Goal: Transaction & Acquisition: Subscribe to service/newsletter

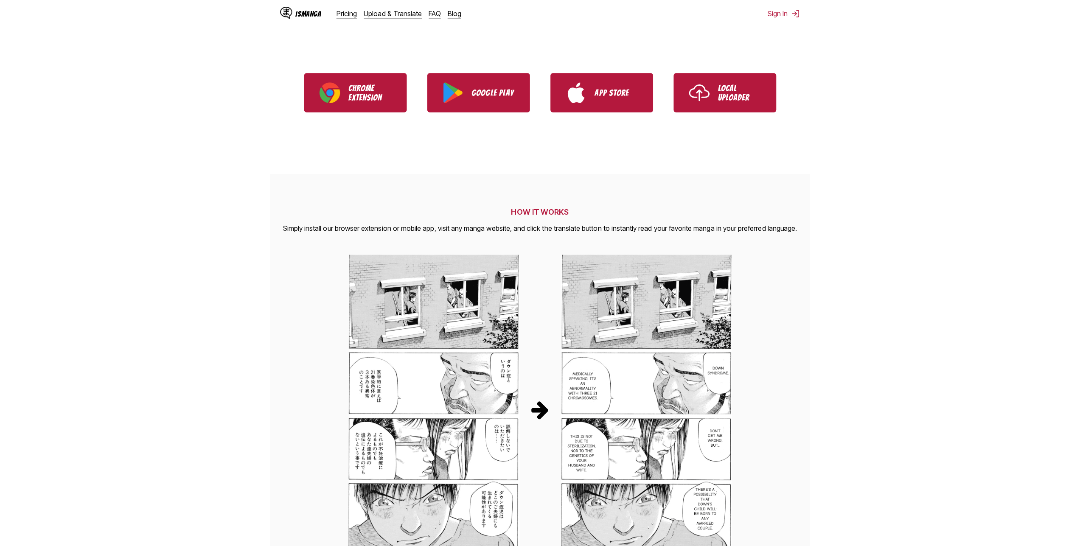
scroll to position [212, 0]
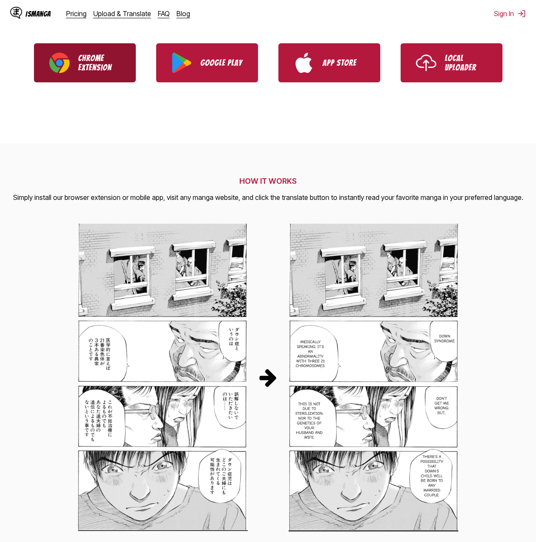
click at [76, 73] on link "Chrome Extension" at bounding box center [85, 62] width 102 height 39
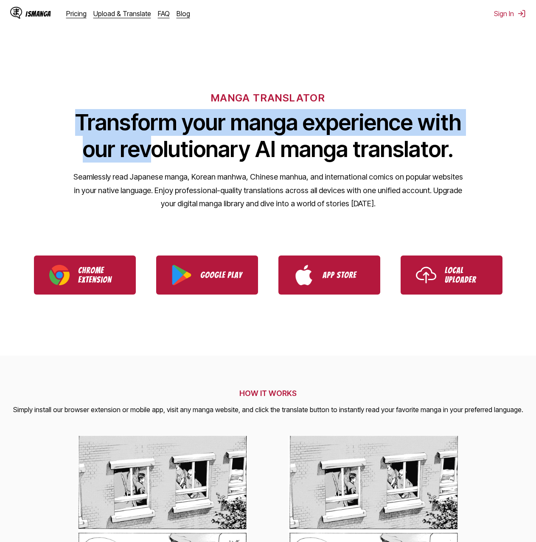
drag, startPoint x: 75, startPoint y: 53, endPoint x: 160, endPoint y: 168, distance: 143.2
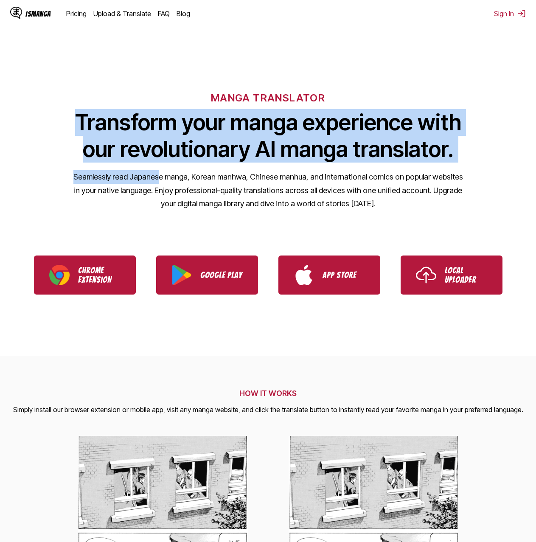
click at [160, 168] on div "MANGA TRANSLATOR Transform your manga experience with our revolutionary AI mang…" at bounding box center [268, 137] width 536 height 162
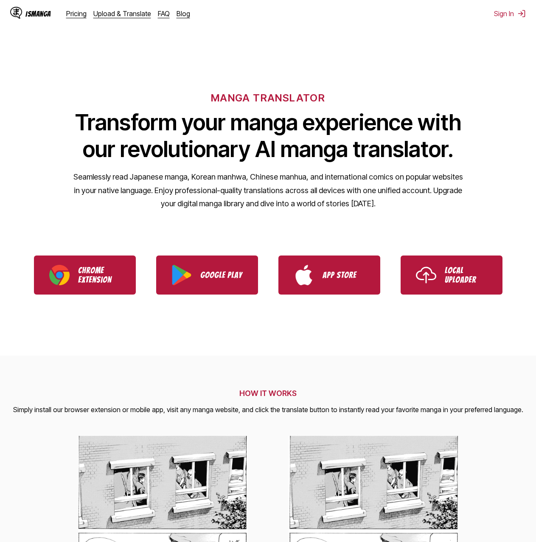
click at [203, 197] on p "Seamlessly read Japanese manga, Korean manhwa, Chinese manhua, and internationa…" at bounding box center [268, 190] width 390 height 40
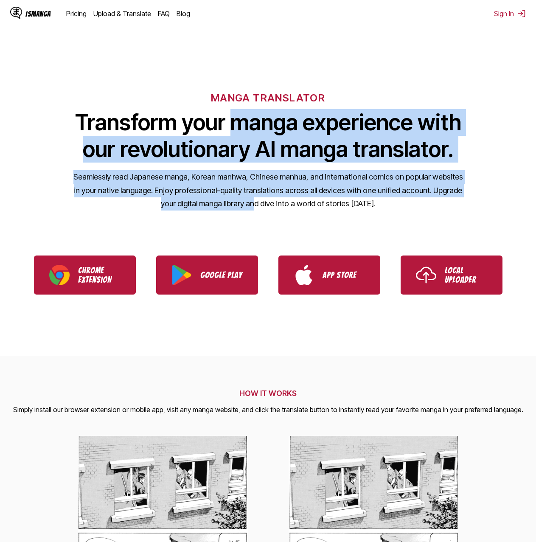
drag, startPoint x: 238, startPoint y: 128, endPoint x: 248, endPoint y: 214, distance: 87.1
click at [248, 214] on div "MANGA TRANSLATOR Transform your manga experience with our revolutionary AI mang…" at bounding box center [268, 137] width 536 height 162
click at [251, 213] on div "MANGA TRANSLATOR Transform your manga experience with our revolutionary AI mang…" at bounding box center [268, 137] width 536 height 162
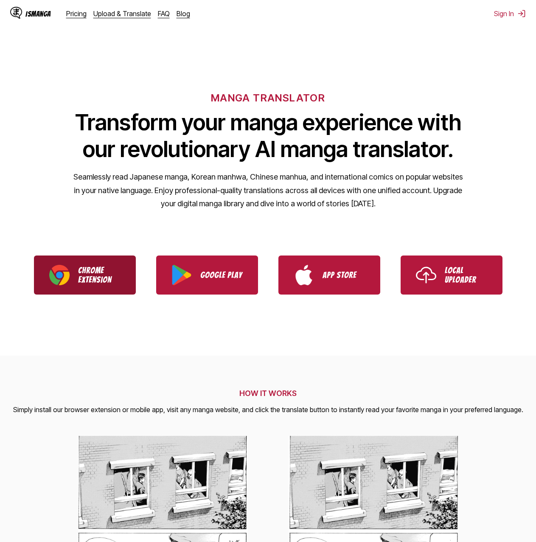
click at [103, 270] on p "Chrome Extension" at bounding box center [99, 275] width 42 height 19
